Goal: Check status

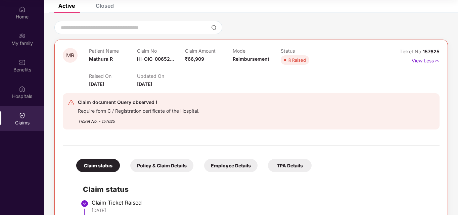
scroll to position [10, 0]
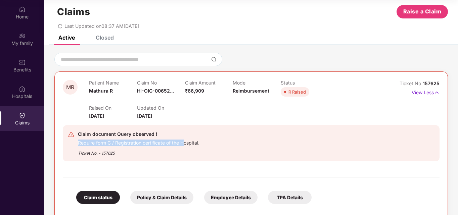
drag, startPoint x: 77, startPoint y: 142, endPoint x: 207, endPoint y: 147, distance: 129.6
click at [207, 147] on div "Claim document Query observed ! Require form C / Registration certificate of th…" at bounding box center [220, 143] width 305 height 26
click at [199, 156] on div "Ticket No. - 157625" at bounding box center [138, 151] width 121 height 10
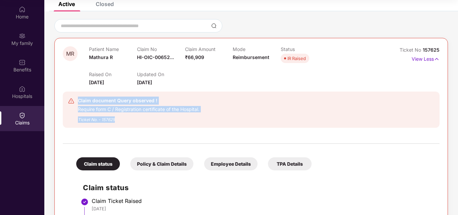
drag, startPoint x: 79, startPoint y: 100, endPoint x: 124, endPoint y: 118, distance: 48.2
click at [124, 118] on div "Claim document Query observed ! Require form C / Registration certificate of th…" at bounding box center [138, 110] width 121 height 26
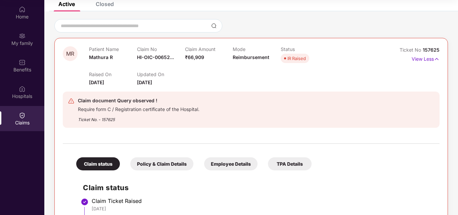
click at [225, 78] on div "Raised On [DATE] Updated On [DATE]" at bounding box center [232, 75] width 287 height 21
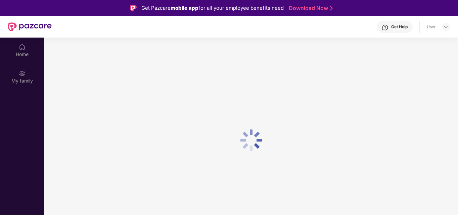
scroll to position [38, 0]
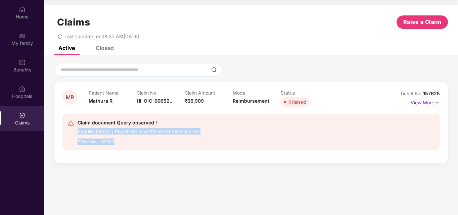
drag, startPoint x: 77, startPoint y: 132, endPoint x: 203, endPoint y: 137, distance: 125.9
click at [203, 137] on div "Claim document Query observed ! Require form C / Registration certificate of th…" at bounding box center [220, 132] width 306 height 26
click at [159, 143] on div "Ticket No. - 157625" at bounding box center [137, 140] width 121 height 10
drag, startPoint x: 201, startPoint y: 133, endPoint x: 77, endPoint y: 133, distance: 124.1
click at [77, 133] on div "Claim document Query observed ! Require form C / Registration certificate of th…" at bounding box center [220, 132] width 306 height 26
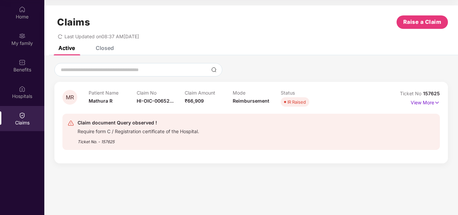
click at [220, 135] on div "Claim document Query observed ! Require form C / Registration certificate of th…" at bounding box center [220, 132] width 306 height 26
drag, startPoint x: 200, startPoint y: 131, endPoint x: 82, endPoint y: 130, distance: 118.4
click at [82, 130] on div "Require form C / Registration certificate of the Hospital." at bounding box center [137, 131] width 121 height 8
click at [206, 133] on div "Claim document Query observed ! Require form C / Registration certificate of th…" at bounding box center [220, 132] width 306 height 26
drag, startPoint x: 116, startPoint y: 132, endPoint x: 209, endPoint y: 132, distance: 93.6
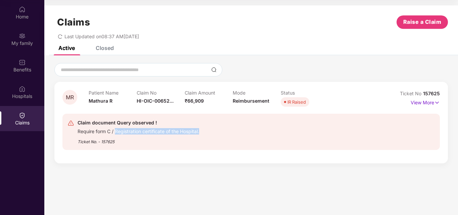
click at [209, 132] on div "Claim document Query observed ! Require form C / Registration certificate of th…" at bounding box center [220, 132] width 306 height 26
click at [124, 136] on div "Ticket No. - 157625" at bounding box center [137, 140] width 121 height 10
drag, startPoint x: 115, startPoint y: 130, endPoint x: 210, endPoint y: 130, distance: 95.3
click at [210, 130] on div "Claim document Query observed ! Require form C / Registration certificate of th…" at bounding box center [220, 132] width 306 height 26
click at [135, 137] on div "Ticket No. - 157625" at bounding box center [137, 140] width 121 height 10
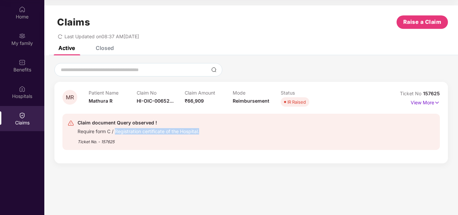
drag, startPoint x: 116, startPoint y: 131, endPoint x: 207, endPoint y: 132, distance: 91.3
click at [207, 132] on div "Claim document Query observed ! Require form C / Registration certificate of th…" at bounding box center [220, 132] width 306 height 26
click at [189, 141] on div "Ticket No. - 157625" at bounding box center [137, 140] width 121 height 10
drag, startPoint x: 116, startPoint y: 131, endPoint x: 208, endPoint y: 134, distance: 92.6
click at [208, 134] on div "Claim document Query observed ! Require form C / Registration certificate of th…" at bounding box center [220, 132] width 306 height 26
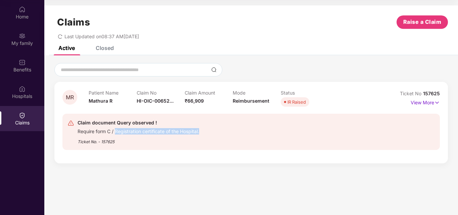
click at [221, 135] on div "Claim document Query observed ! Require form C / Registration certificate of th…" at bounding box center [220, 132] width 306 height 26
